Goal: Task Accomplishment & Management: Complete application form

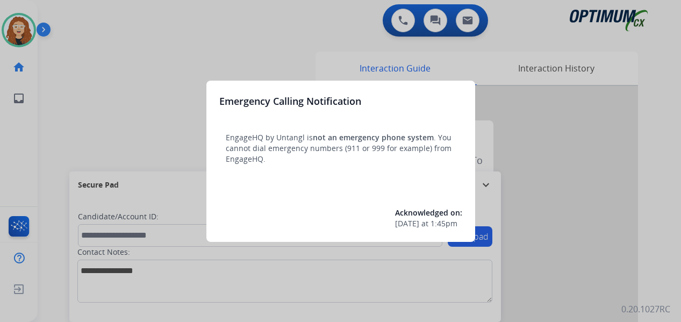
click at [175, 41] on div at bounding box center [340, 161] width 681 height 322
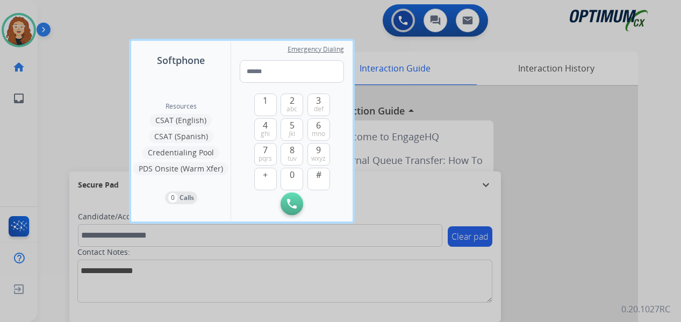
click at [90, 34] on div at bounding box center [340, 161] width 681 height 322
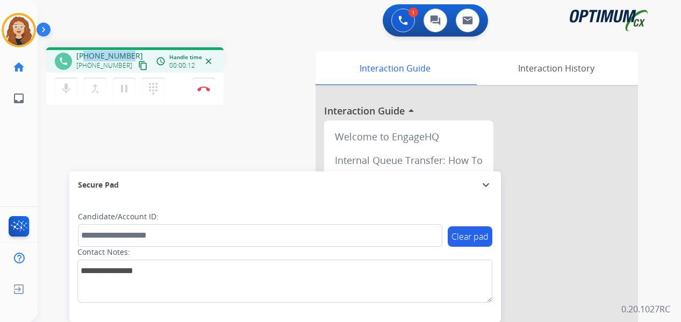
drag, startPoint x: 85, startPoint y: 55, endPoint x: 130, endPoint y: 53, distance: 45.2
click at [130, 53] on div "[PHONE_NUMBER] [PHONE_NUMBER] content_copy" at bounding box center [112, 61] width 73 height 21
copy span "2022091714"
click at [206, 90] on img at bounding box center [203, 88] width 13 height 5
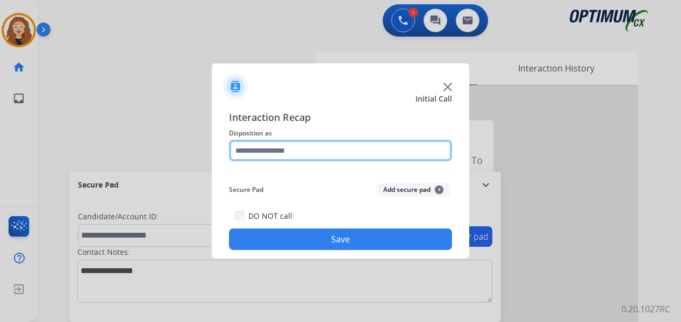
click at [285, 153] on input "text" at bounding box center [340, 150] width 223 height 21
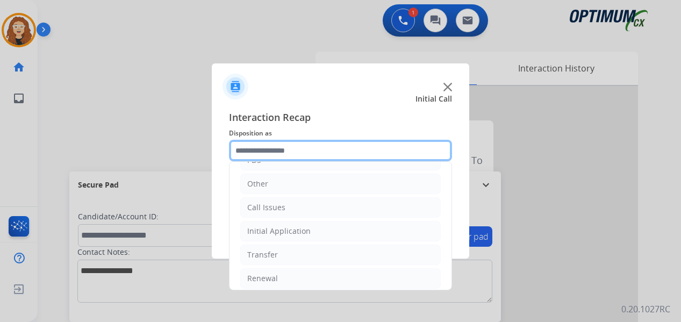
scroll to position [73, 0]
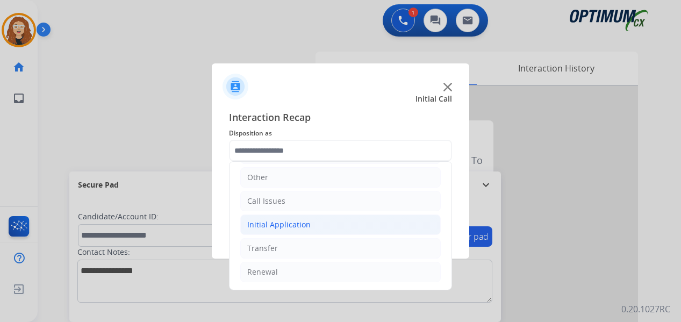
click at [311, 225] on li "Initial Application" at bounding box center [340, 224] width 200 height 20
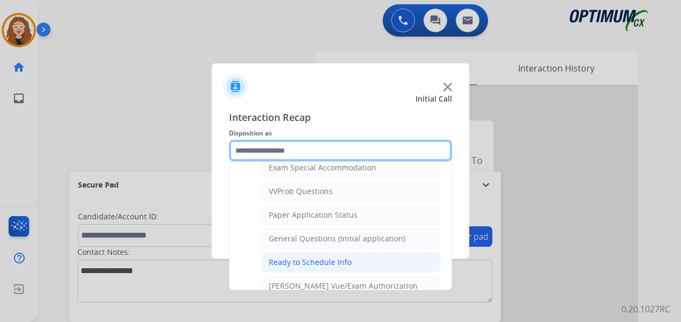
scroll to position [572, 0]
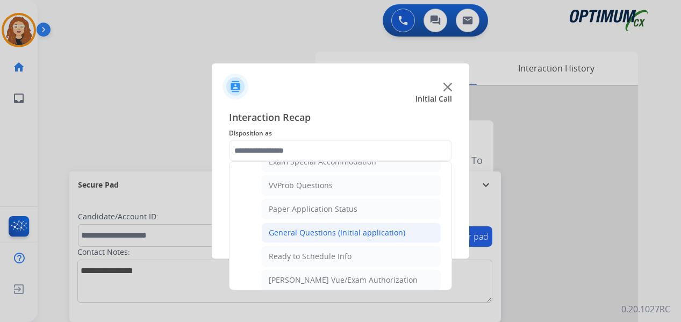
click at [357, 235] on div "General Questions (Initial application)" at bounding box center [337, 232] width 137 height 11
type input "**********"
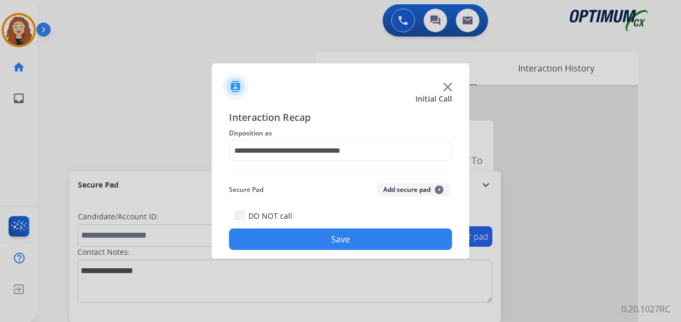
click at [357, 235] on button "Save" at bounding box center [340, 238] width 223 height 21
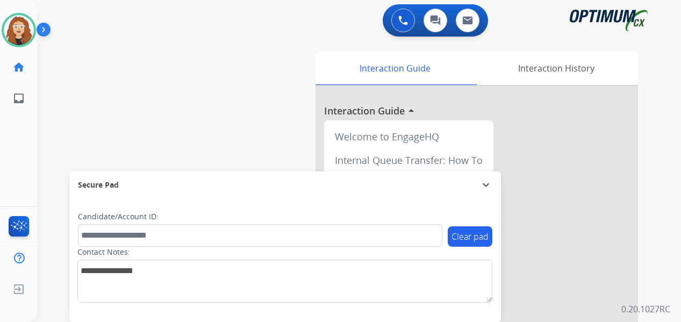
click at [161, 139] on div "swap_horiz Break voice bridge close_fullscreen Connect 3-Way Call merge_type Se…" at bounding box center [346, 263] width 617 height 448
click at [48, 188] on div "swap_horiz Break voice bridge close_fullscreen Connect 3-Way Call merge_type Se…" at bounding box center [346, 263] width 617 height 448
click at [56, 189] on div "swap_horiz Break voice bridge close_fullscreen Connect 3-Way Call merge_type Se…" at bounding box center [346, 263] width 617 height 448
click at [56, 118] on div "swap_horiz Break voice bridge close_fullscreen Connect 3-Way Call merge_type Se…" at bounding box center [346, 263] width 617 height 448
click at [56, 137] on div "swap_horiz Break voice bridge close_fullscreen Connect 3-Way Call merge_type Se…" at bounding box center [346, 263] width 617 height 448
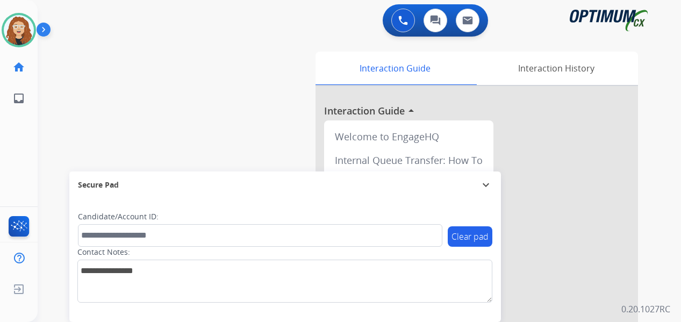
click at [50, 142] on div "swap_horiz Break voice bridge close_fullscreen Connect 3-Way Call merge_type Se…" at bounding box center [346, 263] width 617 height 448
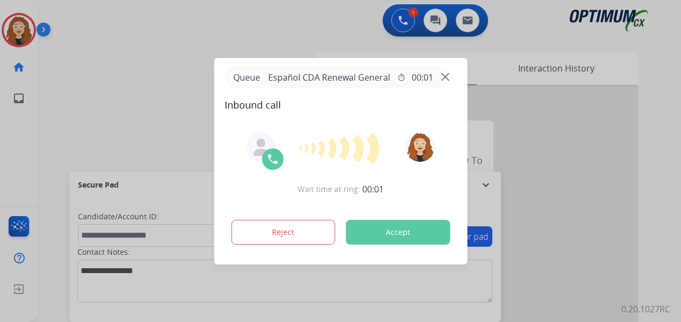
click at [50, 260] on div at bounding box center [340, 161] width 681 height 322
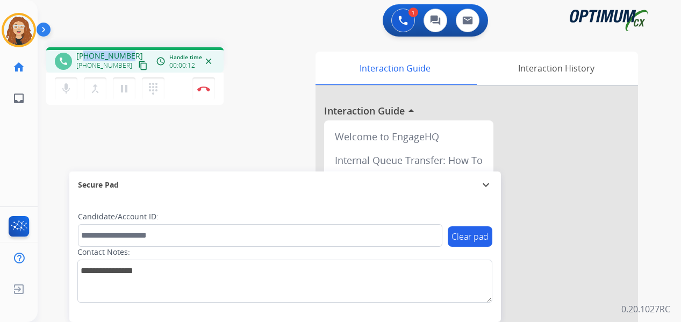
drag, startPoint x: 84, startPoint y: 55, endPoint x: 130, endPoint y: 53, distance: 45.7
click at [130, 53] on div "+19736077347 +19736077347 content_copy" at bounding box center [112, 61] width 73 height 21
copy span "9736077347"
click at [209, 89] on img at bounding box center [203, 88] width 13 height 5
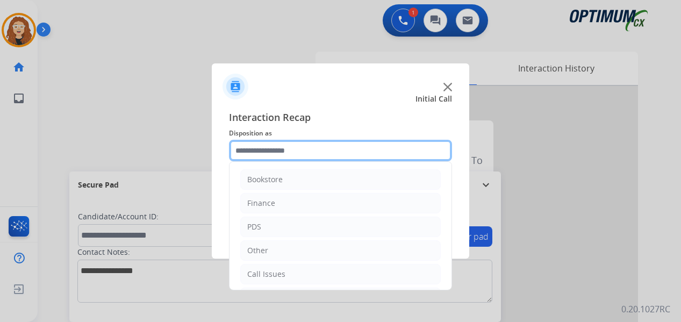
click at [282, 148] on input "text" at bounding box center [340, 150] width 223 height 21
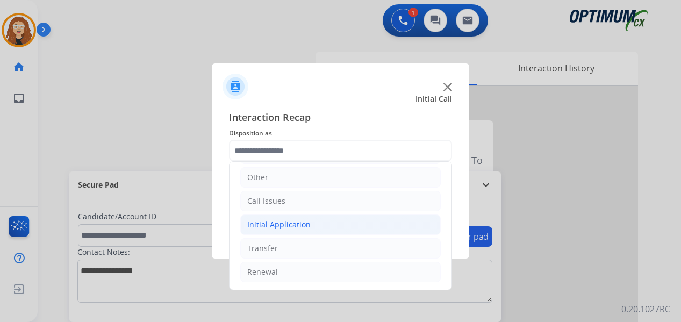
drag, startPoint x: 286, startPoint y: 275, endPoint x: 392, endPoint y: 233, distance: 114.6
click at [288, 275] on li "Renewal" at bounding box center [340, 272] width 200 height 20
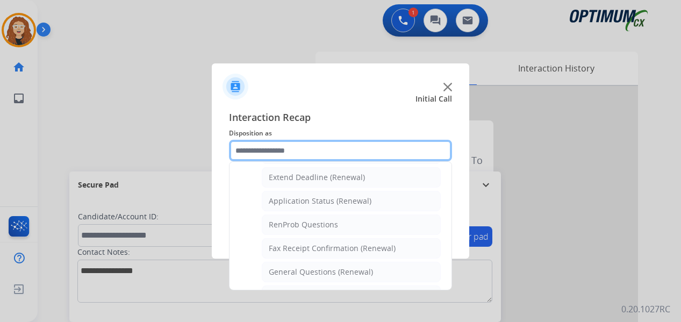
scroll to position [246, 0]
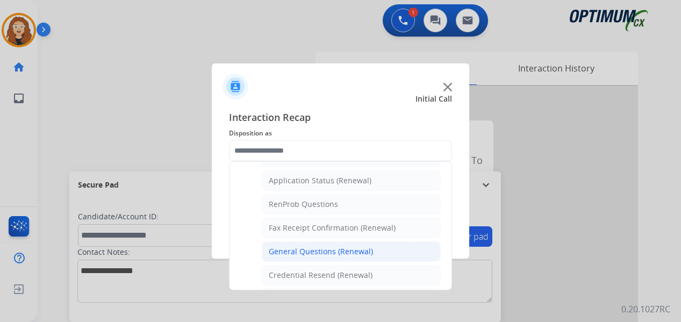
click at [391, 254] on li "General Questions (Renewal)" at bounding box center [351, 251] width 179 height 20
type input "**********"
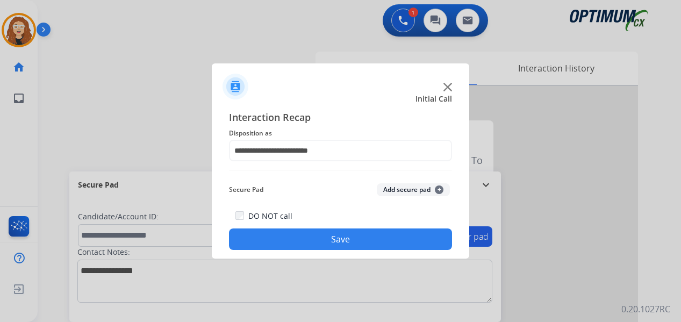
click at [379, 245] on button "Save" at bounding box center [340, 238] width 223 height 21
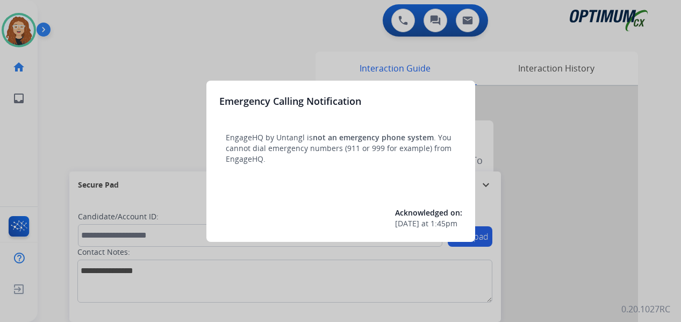
click at [119, 30] on div at bounding box center [340, 161] width 681 height 322
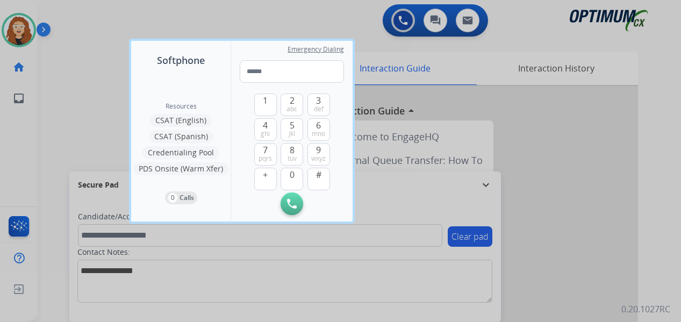
click at [97, 25] on div at bounding box center [340, 161] width 681 height 322
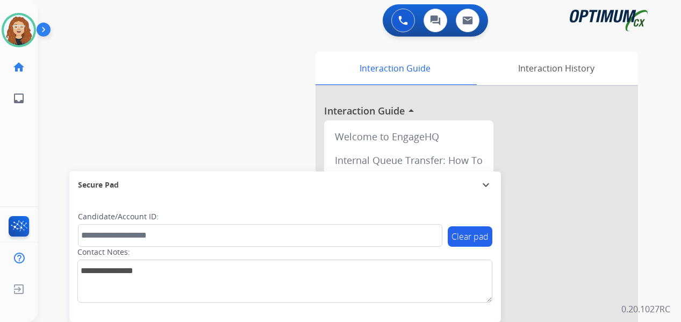
click at [54, 208] on div "swap_horiz Break voice bridge close_fullscreen Connect 3-Way Call merge_type Se…" at bounding box center [346, 263] width 617 height 448
click at [49, 231] on div "swap_horiz Break voice bridge close_fullscreen Connect 3-Way Call merge_type Se…" at bounding box center [346, 263] width 617 height 448
